Goal: Task Accomplishment & Management: Manage account settings

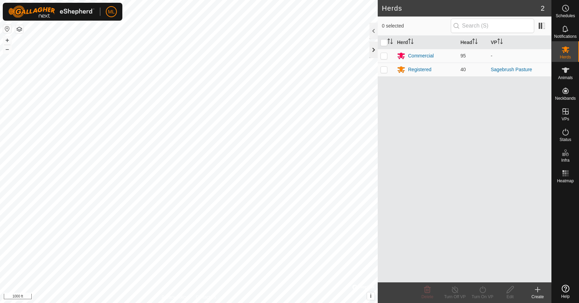
click at [373, 53] on div at bounding box center [373, 50] width 8 height 17
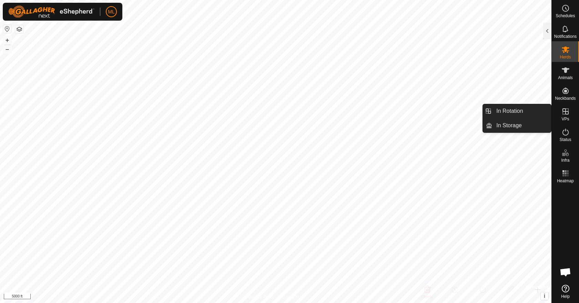
click at [566, 113] on icon at bounding box center [565, 111] width 8 height 8
click at [516, 113] on link "In Rotation" at bounding box center [521, 111] width 59 height 14
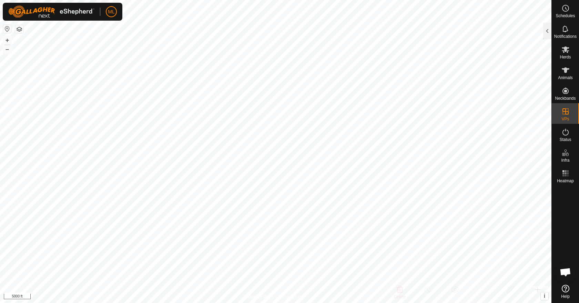
drag, startPoint x: 544, startPoint y: 30, endPoint x: 545, endPoint y: 35, distance: 5.6
click at [545, 31] on div at bounding box center [547, 31] width 8 height 17
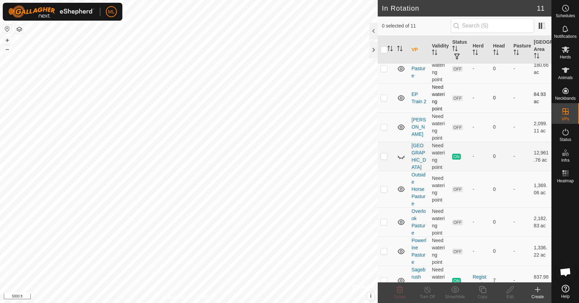
scroll to position [63, 0]
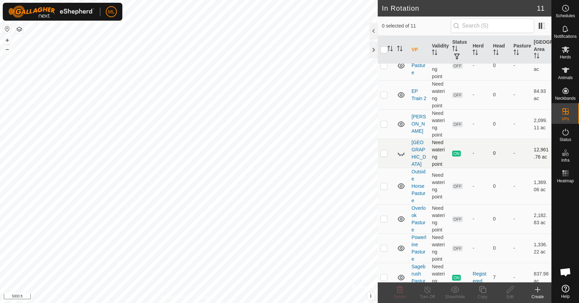
click at [400, 154] on icon at bounding box center [401, 153] width 8 height 8
click at [372, 51] on div at bounding box center [373, 50] width 8 height 17
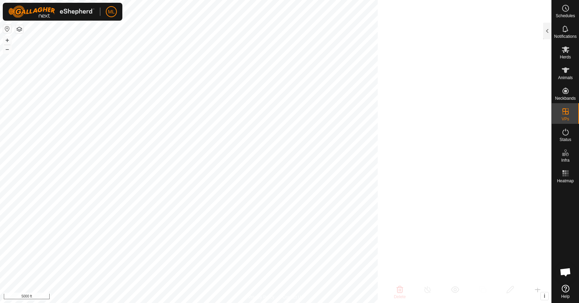
scroll to position [192, 0]
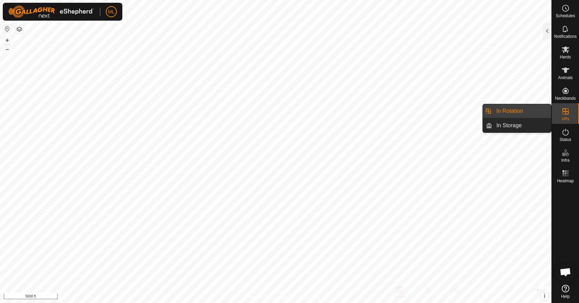
click at [567, 118] on span "VPs" at bounding box center [565, 119] width 8 height 4
click at [502, 110] on link "In Rotation" at bounding box center [521, 111] width 59 height 14
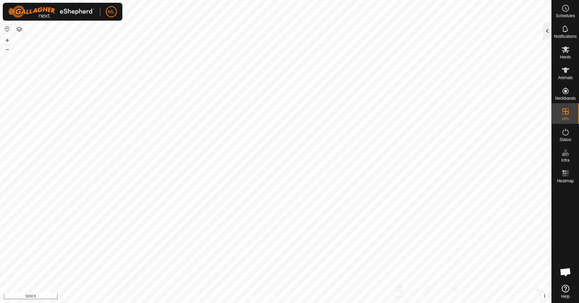
click at [547, 28] on div at bounding box center [547, 31] width 8 height 17
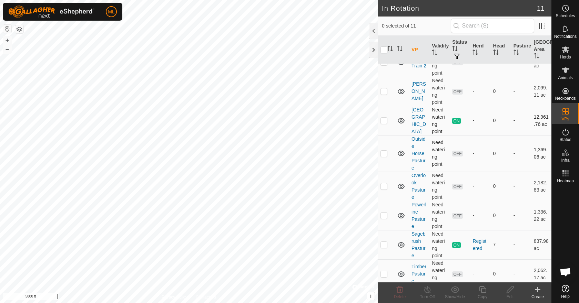
scroll to position [132, 0]
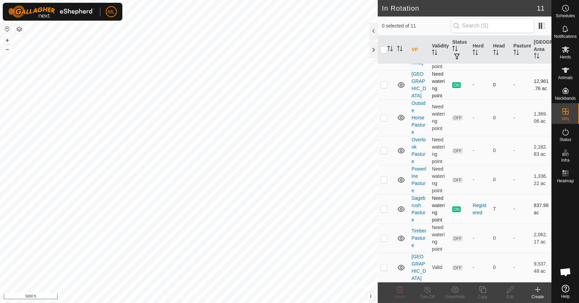
click at [384, 211] on p-checkbox at bounding box center [383, 209] width 7 height 6
checkbox input "true"
click at [426, 293] on icon at bounding box center [427, 290] width 6 height 7
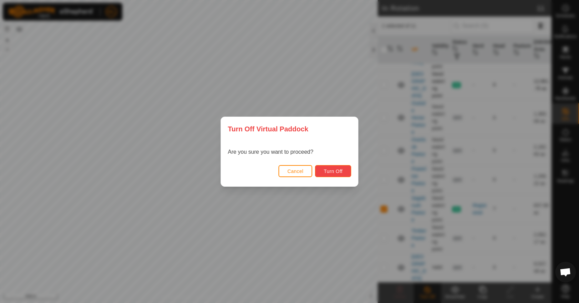
click at [326, 170] on span "Turn Off" at bounding box center [332, 172] width 19 height 6
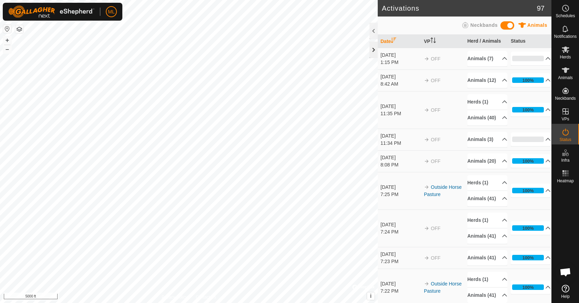
click at [371, 52] on div at bounding box center [373, 50] width 8 height 17
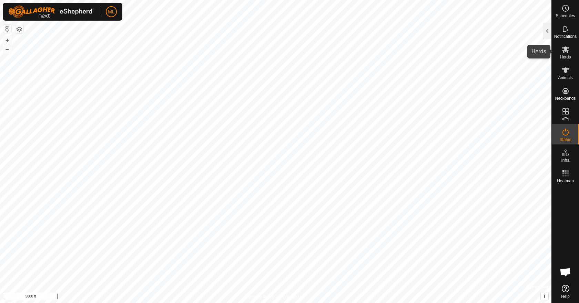
click at [566, 51] on icon at bounding box center [565, 50] width 8 height 7
click at [548, 36] on div at bounding box center [547, 31] width 8 height 17
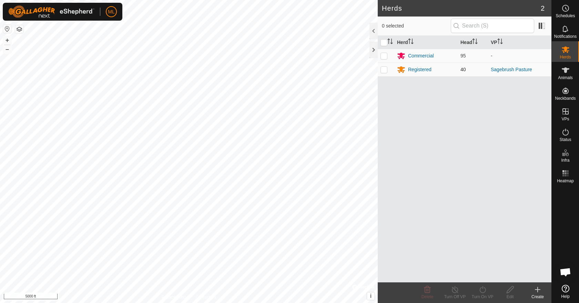
click at [385, 70] on p-checkbox at bounding box center [383, 70] width 7 height 6
checkbox input "true"
click at [422, 70] on div "Registered" at bounding box center [419, 69] width 23 height 7
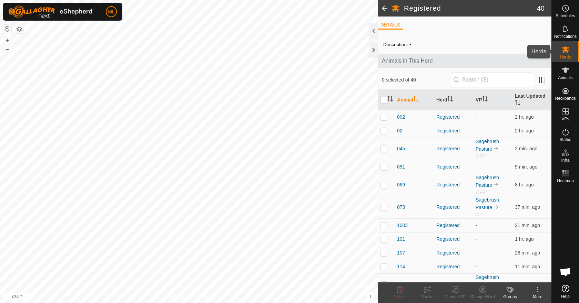
click at [570, 51] on es-mob-svg-icon at bounding box center [565, 49] width 12 height 11
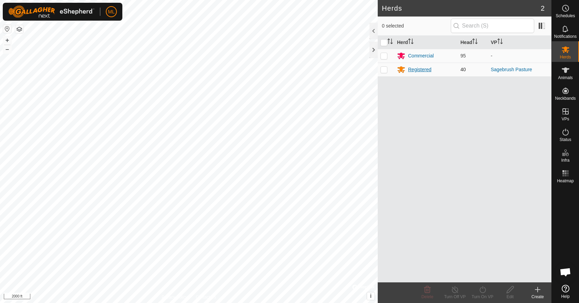
click at [418, 69] on div "Registered" at bounding box center [419, 69] width 23 height 7
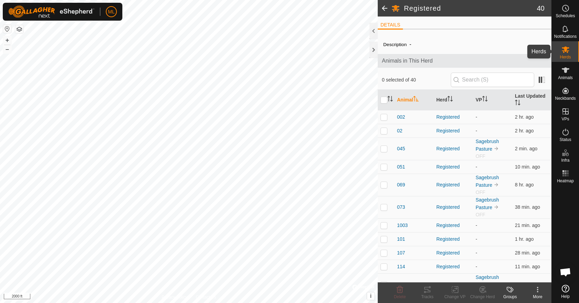
click at [566, 48] on icon at bounding box center [565, 50] width 8 height 7
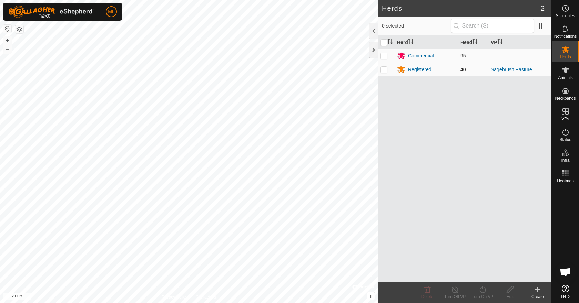
click at [523, 70] on link "Sagebrush Pasture" at bounding box center [511, 70] width 41 height 6
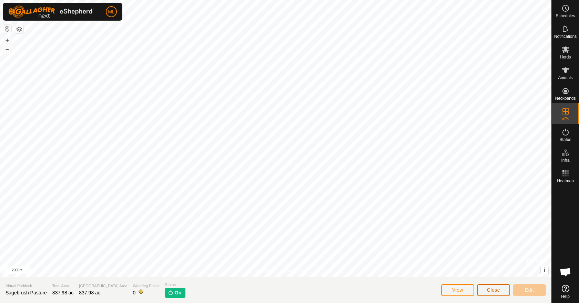
click at [491, 291] on span "Close" at bounding box center [493, 291] width 13 height 6
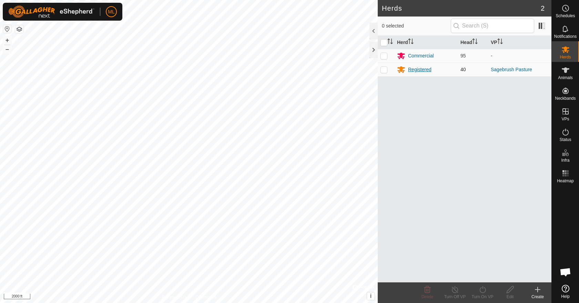
click at [427, 70] on div "Registered" at bounding box center [419, 69] width 23 height 7
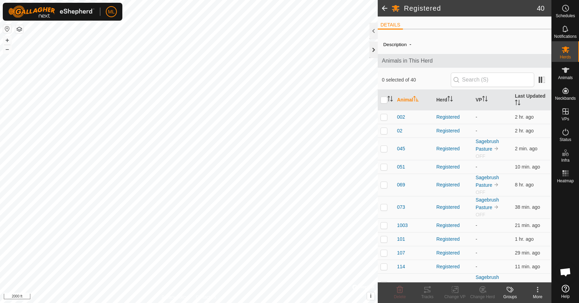
click at [374, 53] on div at bounding box center [373, 50] width 8 height 17
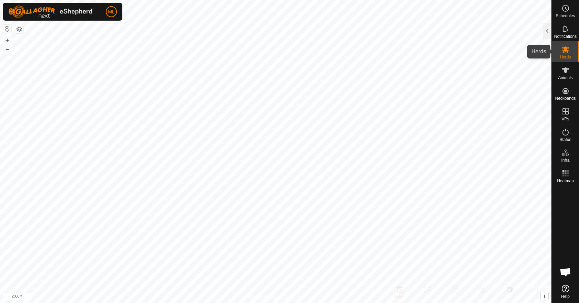
click at [564, 49] on icon at bounding box center [565, 50] width 8 height 7
click at [550, 35] on div at bounding box center [547, 31] width 8 height 17
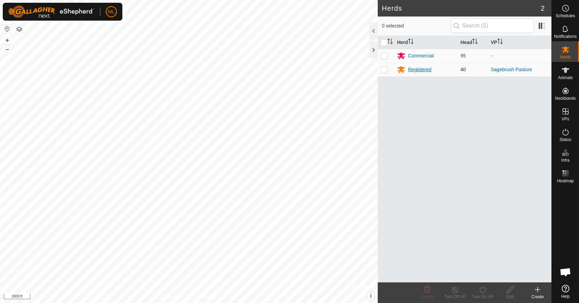
click at [423, 69] on div "Registered" at bounding box center [419, 69] width 23 height 7
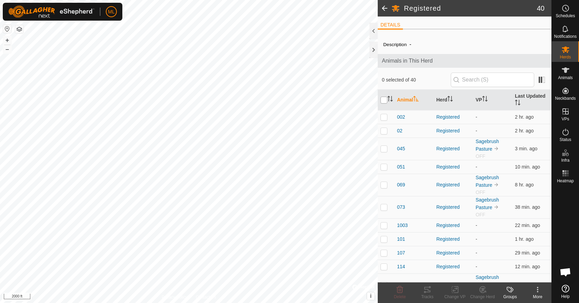
click at [384, 98] on input "checkbox" at bounding box center [383, 100] width 7 height 7
checkbox input "true"
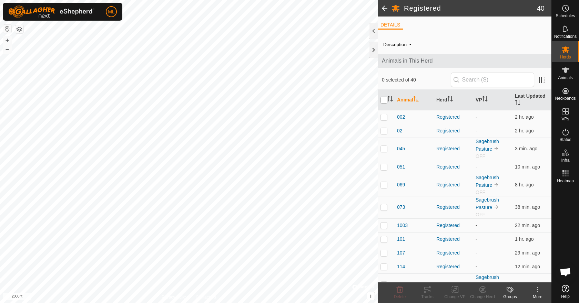
checkbox input "true"
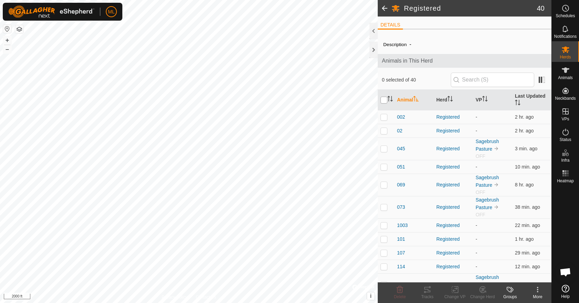
checkbox input "true"
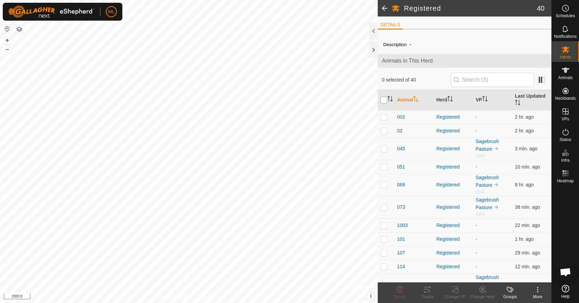
checkbox input "true"
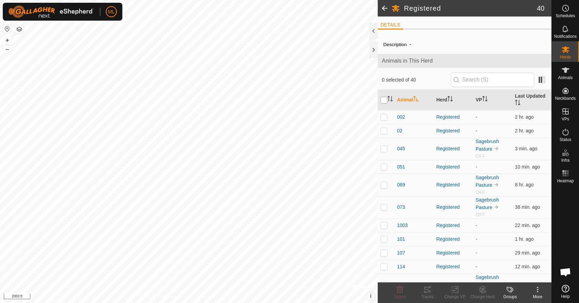
checkbox input "true"
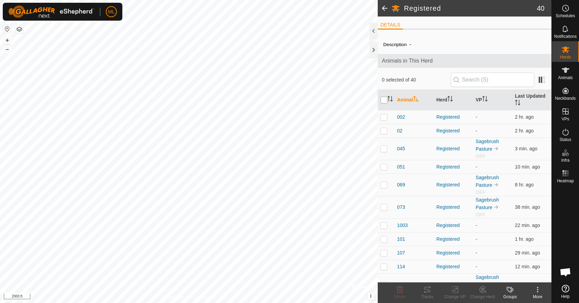
checkbox input "true"
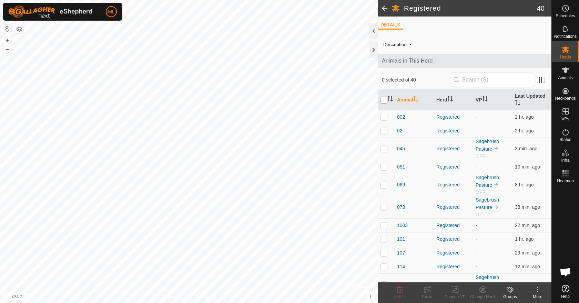
checkbox input "true"
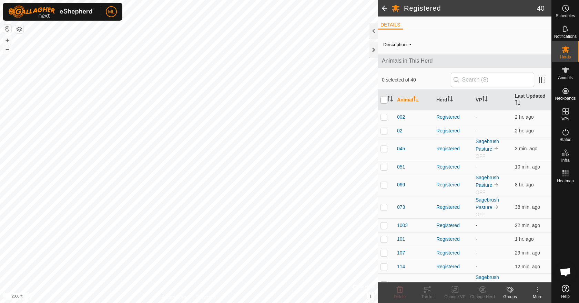
checkbox input "true"
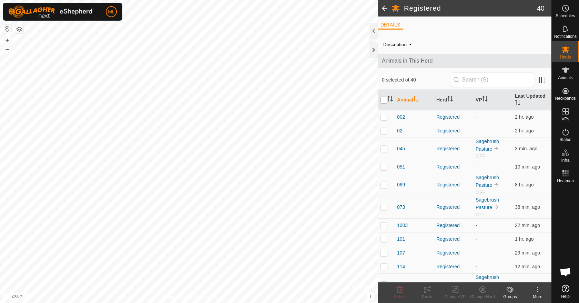
checkbox input "true"
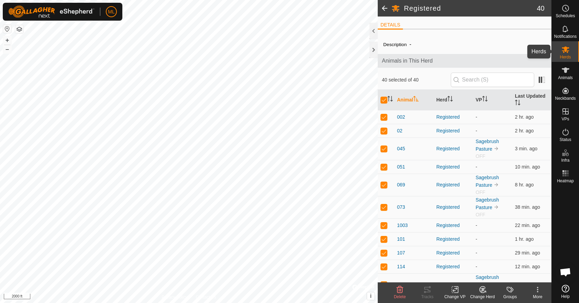
click at [555, 52] on div "Herds" at bounding box center [564, 51] width 27 height 21
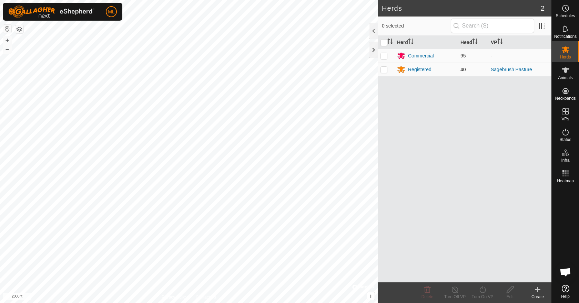
click at [381, 69] on p-checkbox at bounding box center [383, 70] width 7 height 6
click at [384, 71] on p-checkbox at bounding box center [383, 70] width 7 height 6
checkbox input "true"
click at [507, 69] on link "Sagebrush Pasture" at bounding box center [511, 70] width 41 height 6
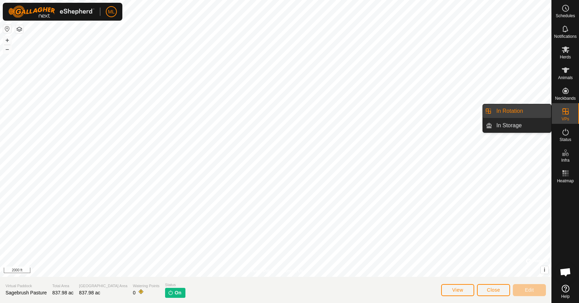
click at [560, 117] on div "VPs" at bounding box center [564, 113] width 27 height 21
click at [521, 115] on link "In Rotation" at bounding box center [521, 111] width 59 height 14
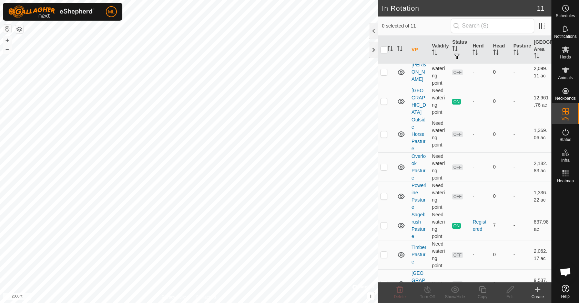
scroll to position [132, 0]
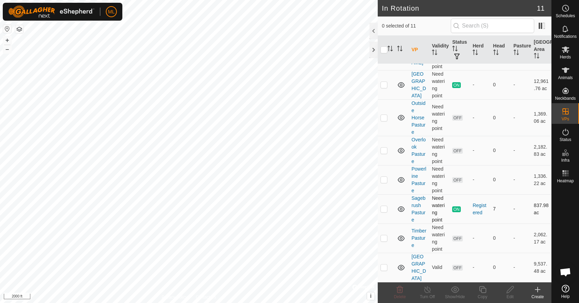
click at [383, 210] on p-checkbox at bounding box center [383, 209] width 7 height 6
checkbox input "true"
click at [431, 295] on div "Turn Off" at bounding box center [427, 297] width 28 height 6
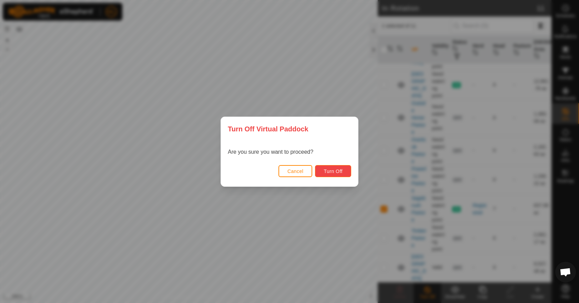
click at [331, 174] on button "Turn Off" at bounding box center [333, 171] width 36 height 12
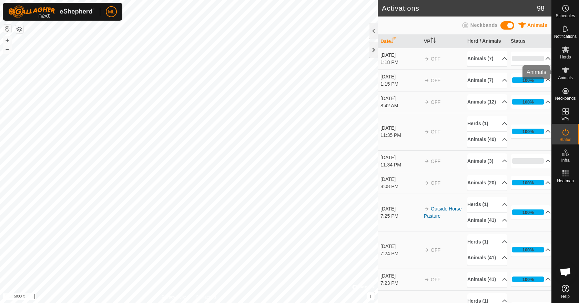
click at [565, 65] on es-animals-svg-icon at bounding box center [565, 70] width 12 height 11
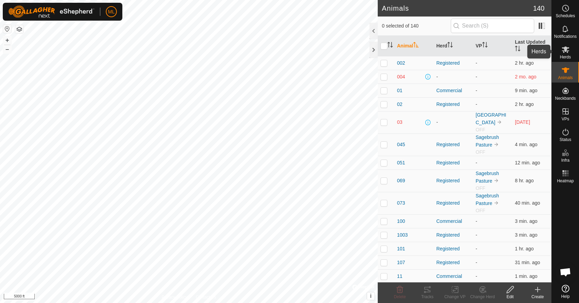
click at [563, 51] on icon at bounding box center [565, 50] width 8 height 7
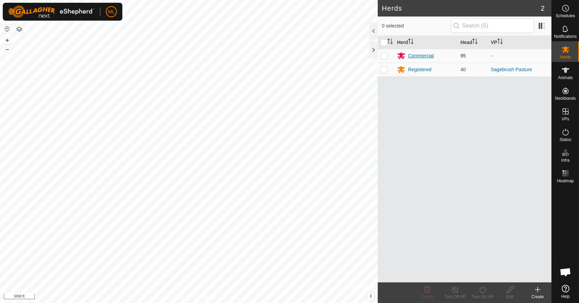
click at [416, 55] on div "Commercial" at bounding box center [421, 55] width 26 height 7
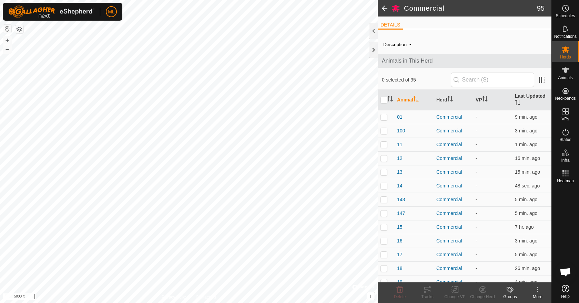
click at [383, 7] on span at bounding box center [385, 8] width 14 height 17
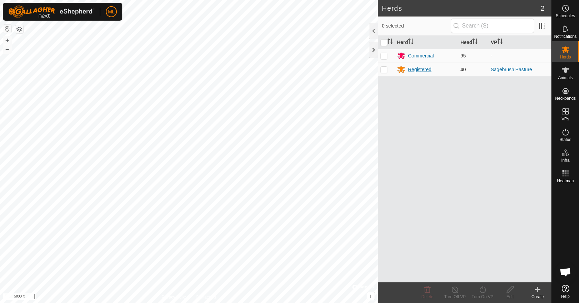
click at [413, 70] on div "Registered" at bounding box center [419, 69] width 23 height 7
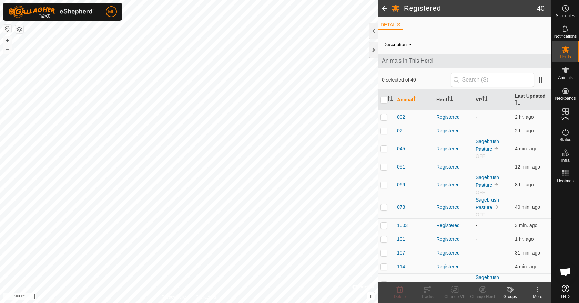
click at [384, 8] on span at bounding box center [385, 8] width 14 height 17
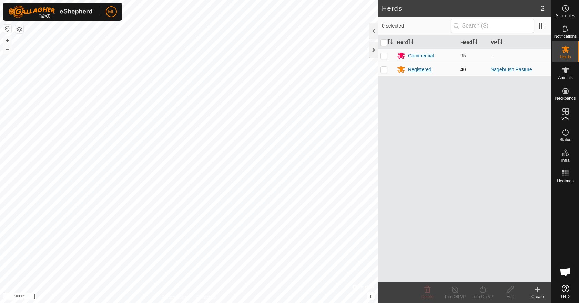
click at [420, 69] on div "Registered" at bounding box center [419, 69] width 23 height 7
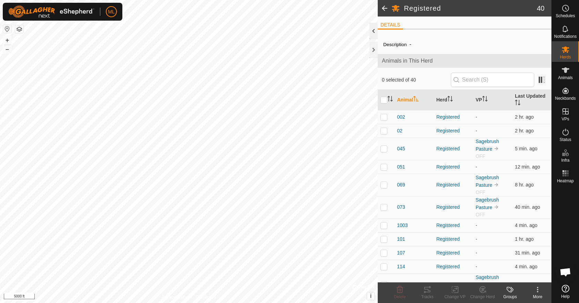
click at [372, 30] on div at bounding box center [373, 31] width 8 height 17
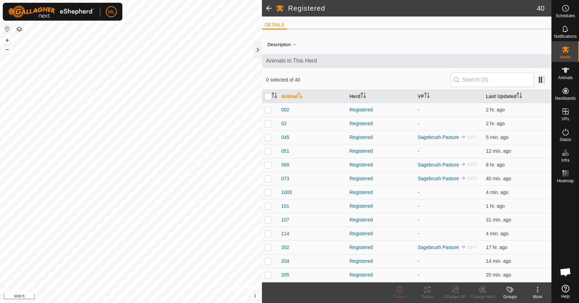
click at [276, 8] on icon at bounding box center [280, 8] width 8 height 8
click at [269, 9] on span at bounding box center [269, 8] width 14 height 17
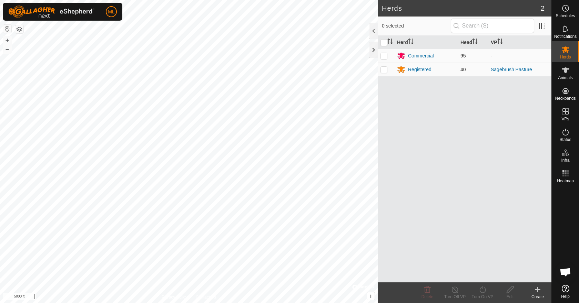
click at [424, 54] on div "Commercial" at bounding box center [421, 55] width 26 height 7
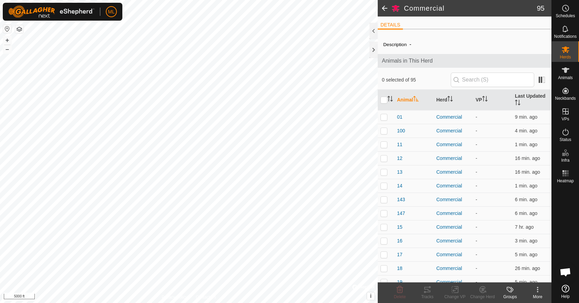
click at [388, 8] on span at bounding box center [385, 8] width 14 height 17
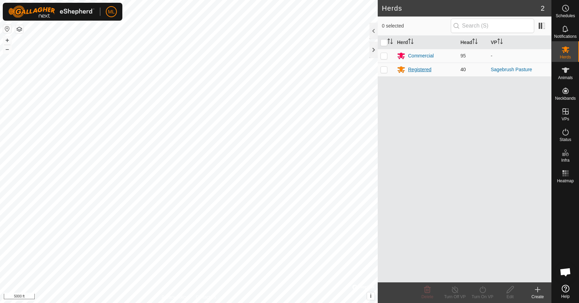
click at [419, 69] on div "Registered" at bounding box center [419, 69] width 23 height 7
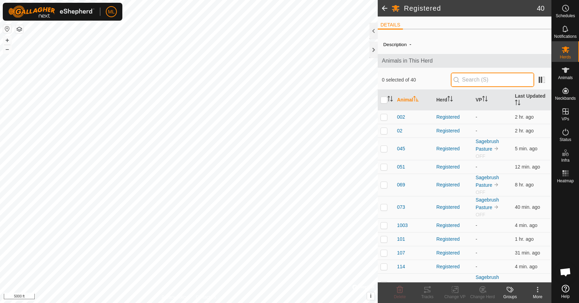
click at [506, 81] on input "text" at bounding box center [492, 80] width 83 height 14
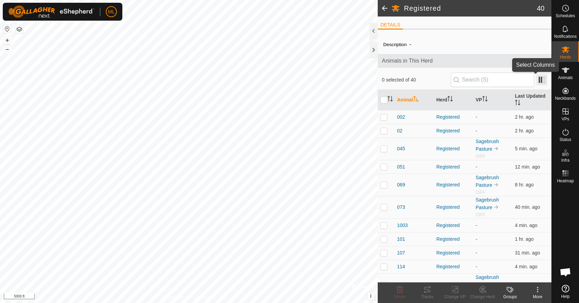
click at [537, 80] on span at bounding box center [541, 79] width 11 height 11
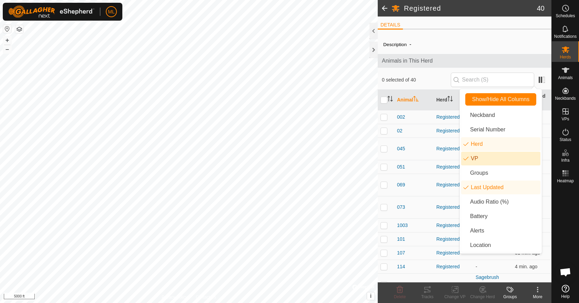
click at [478, 159] on li "VP" at bounding box center [500, 159] width 79 height 14
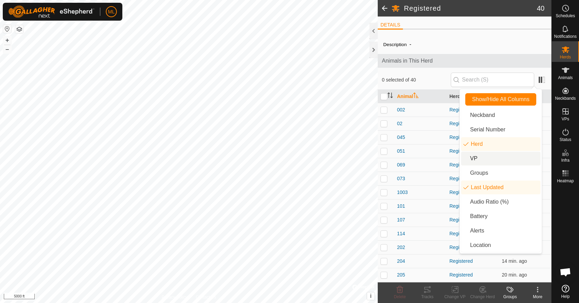
click at [479, 156] on li "VP" at bounding box center [500, 159] width 79 height 14
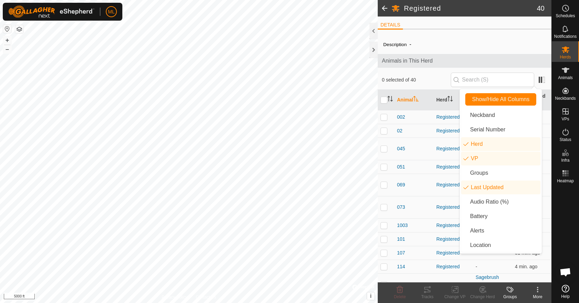
click at [491, 56] on div "Animals in This Herd" at bounding box center [465, 61] width 174 height 14
